Goal: Information Seeking & Learning: Check status

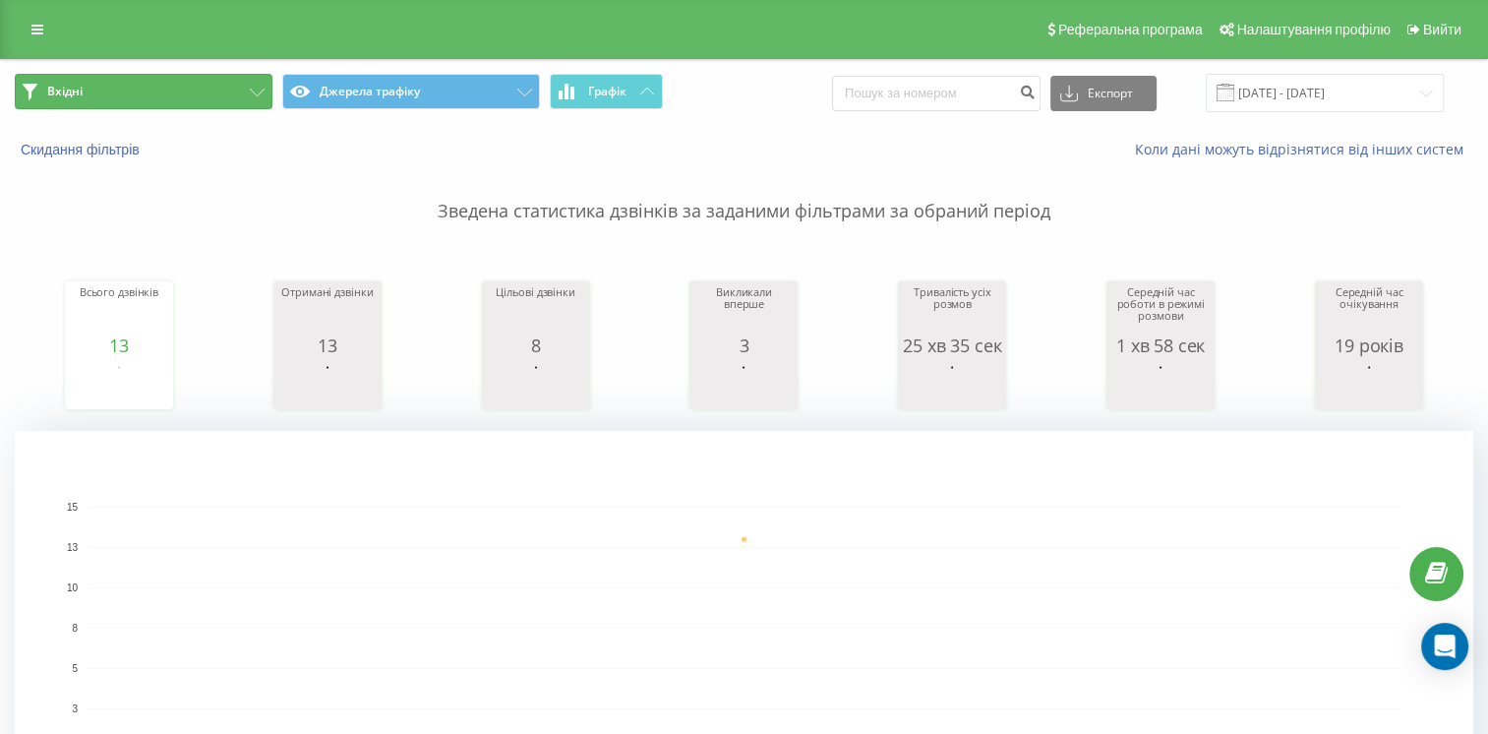
click at [209, 86] on button "Вхідні" at bounding box center [144, 91] width 258 height 35
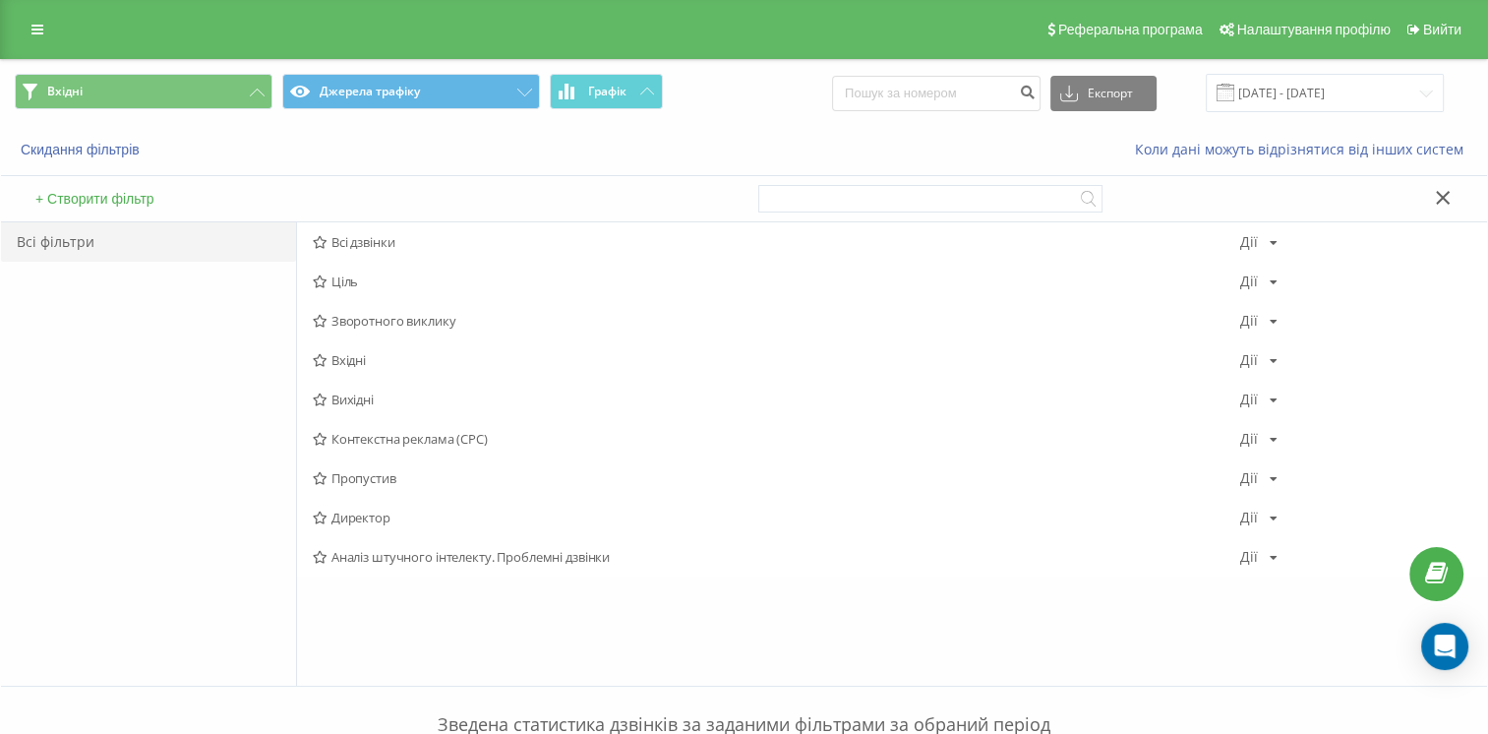
click at [362, 365] on font "Вхідні" at bounding box center [348, 360] width 34 height 14
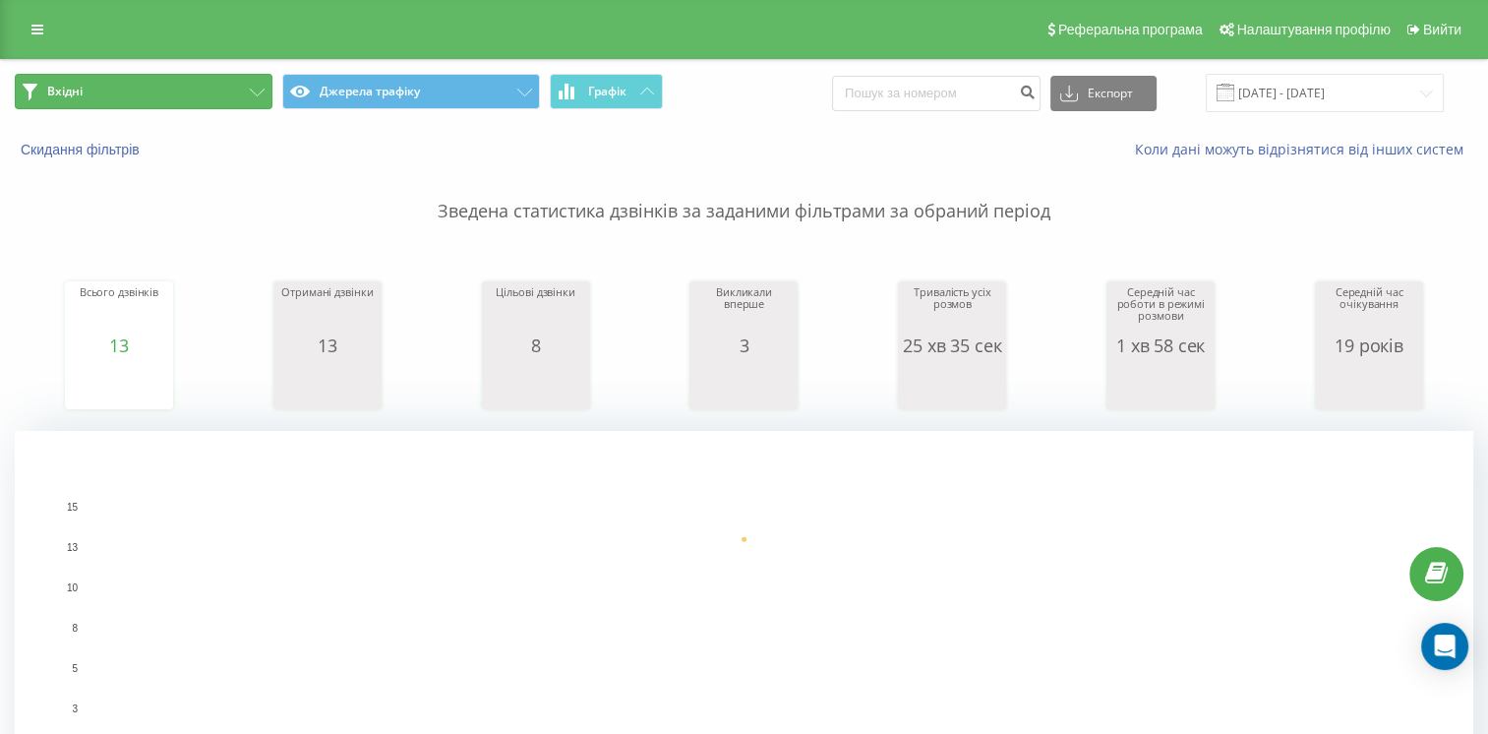
click at [177, 75] on button "Вхідні" at bounding box center [144, 91] width 258 height 35
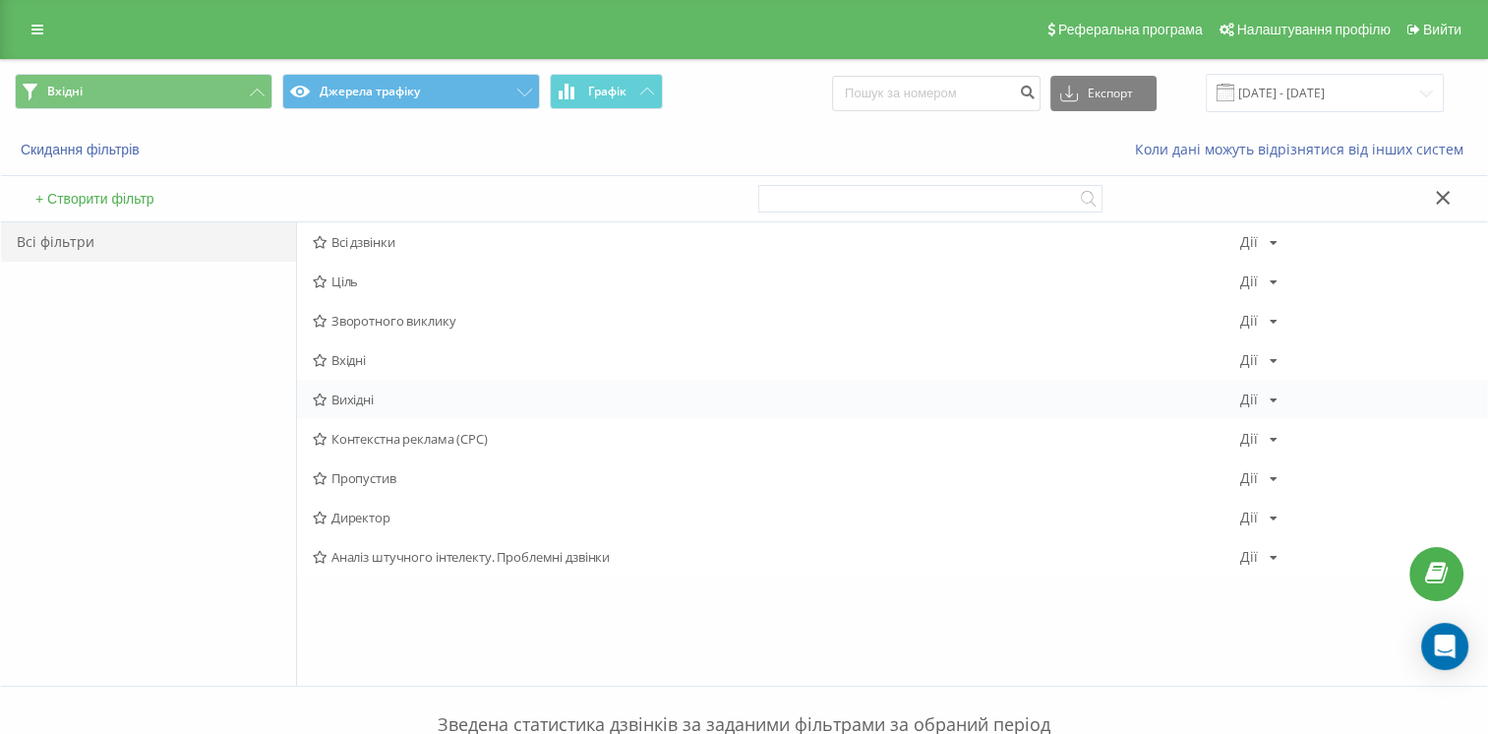
click at [374, 393] on font "Вихідні" at bounding box center [352, 399] width 42 height 14
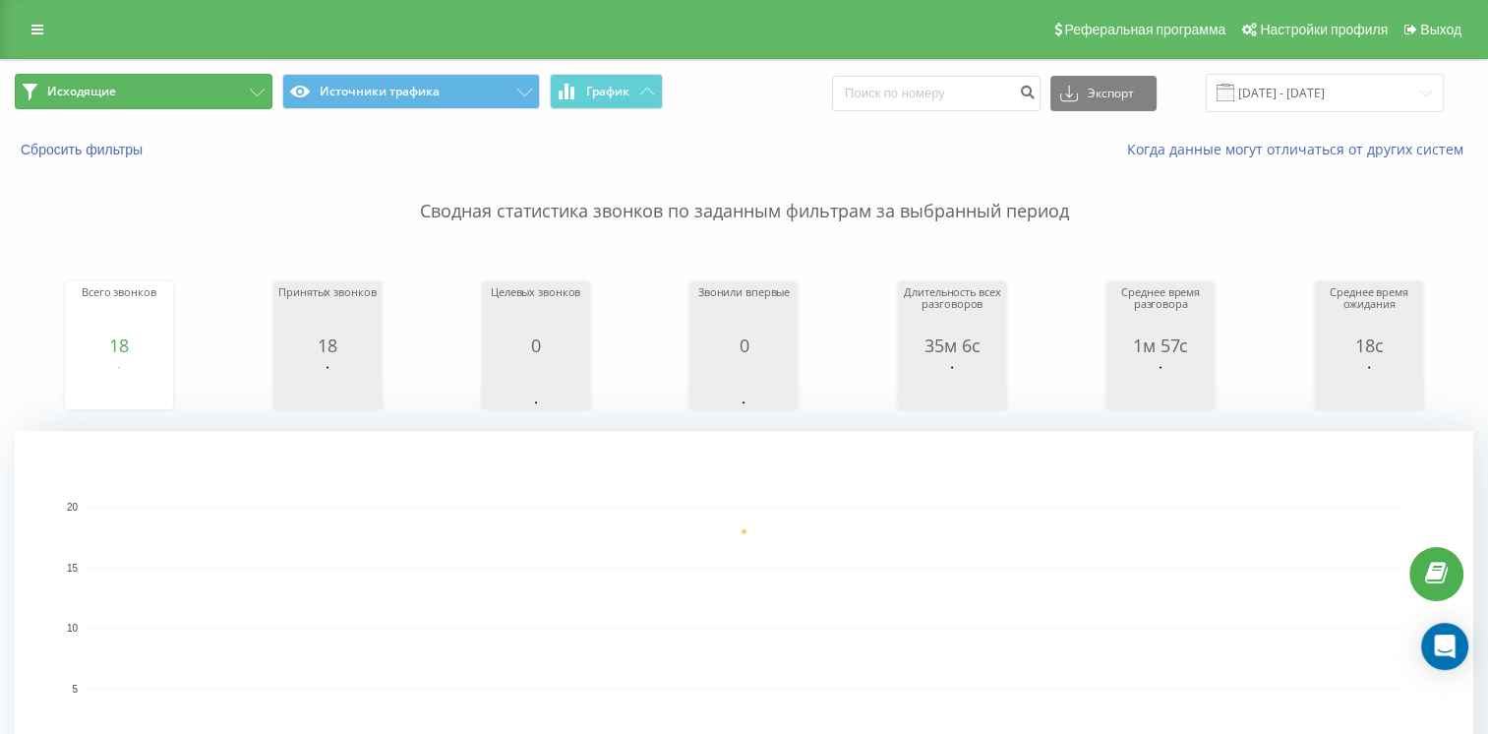
click at [198, 100] on button "Исходящие" at bounding box center [144, 91] width 258 height 35
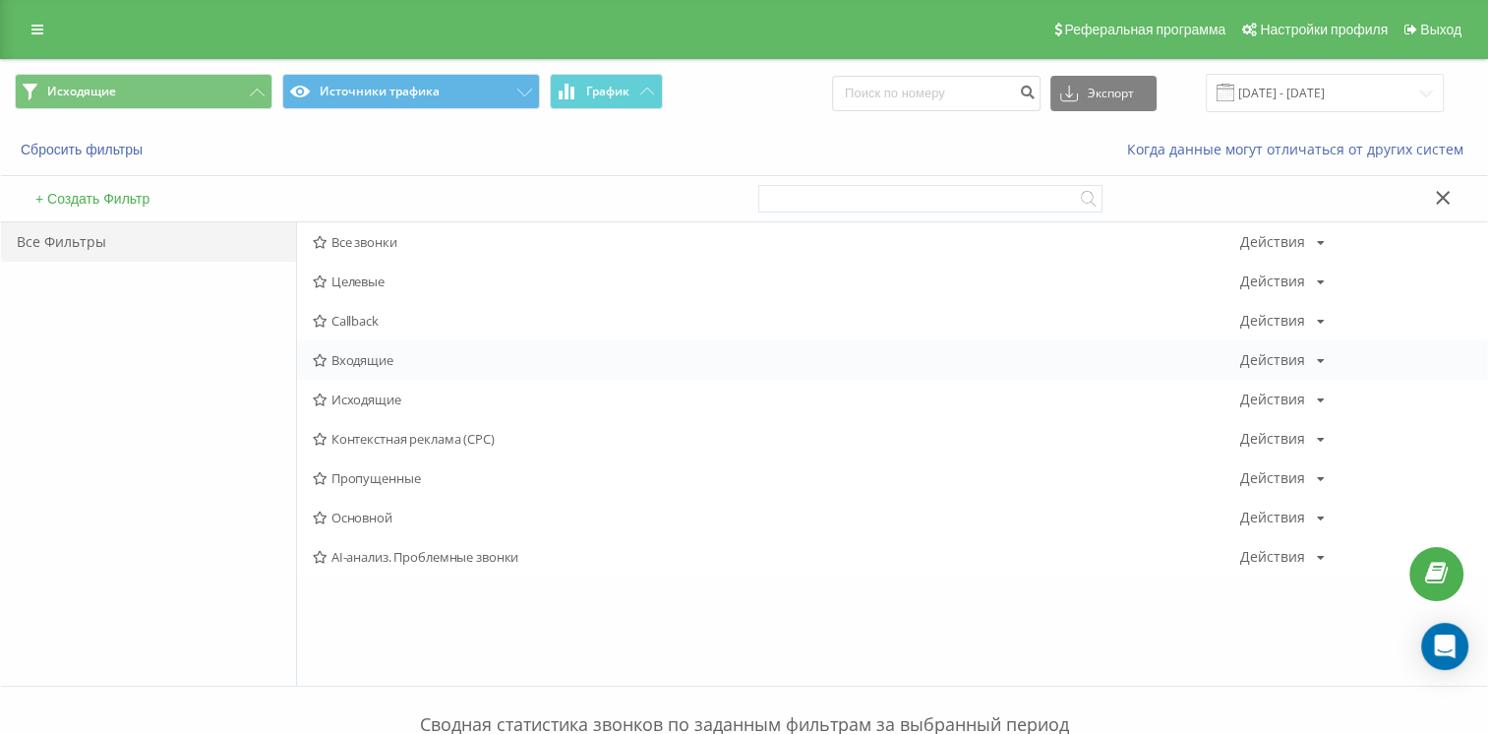
click at [359, 356] on span "Входящие" at bounding box center [776, 360] width 926 height 14
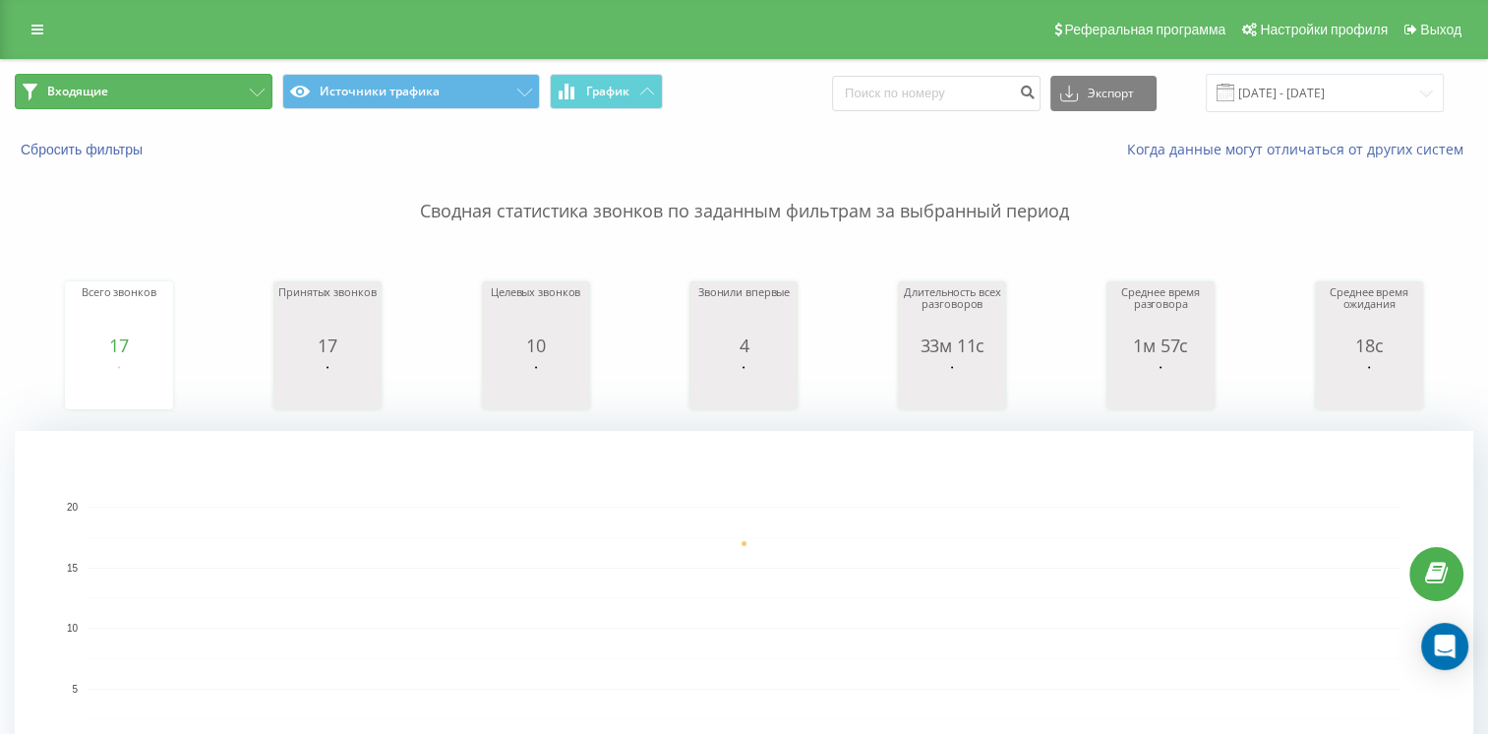
click at [231, 95] on button "Входящие" at bounding box center [144, 91] width 258 height 35
